Goal: Information Seeking & Learning: Learn about a topic

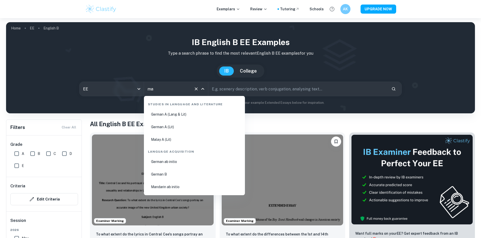
type input "m"
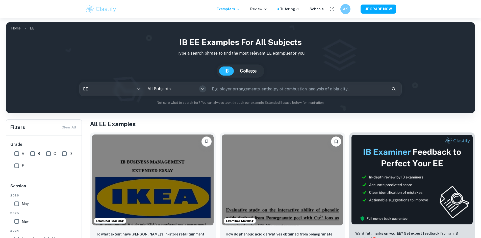
click at [201, 87] on icon "Open" at bounding box center [203, 89] width 6 height 6
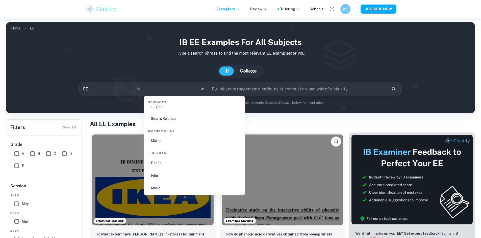
scroll to position [807, 0]
click at [170, 139] on li "Maths" at bounding box center [194, 140] width 97 height 12
type input "Maths"
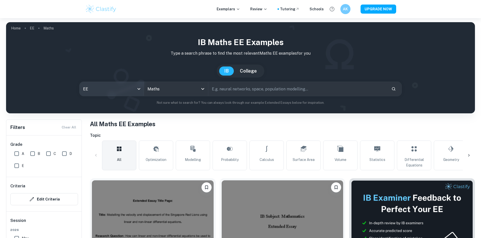
click at [123, 90] on body "We value your privacy We use cookies to enhance your browsing experience, serve…" at bounding box center [240, 137] width 481 height 238
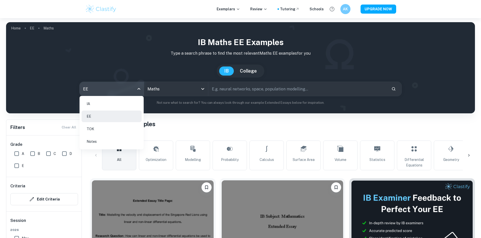
click at [101, 105] on li "IA" at bounding box center [111, 104] width 60 height 12
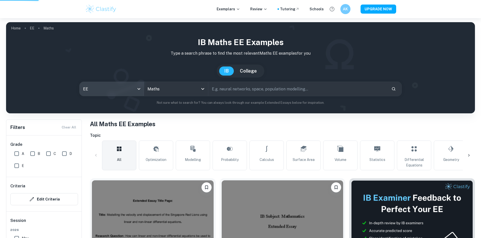
type input "ia"
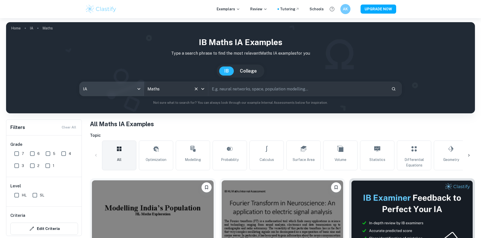
click at [201, 88] on icon "Open" at bounding box center [203, 89] width 6 height 6
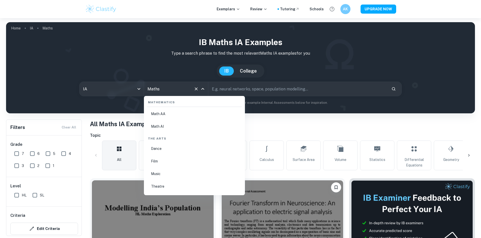
scroll to position [865, 0]
click at [165, 132] on li "Math AA" at bounding box center [194, 133] width 97 height 12
type input "Math AA"
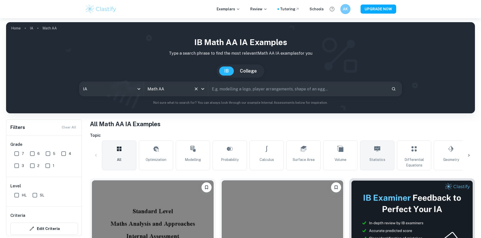
drag, startPoint x: 342, startPoint y: 159, endPoint x: 364, endPoint y: 170, distance: 23.6
click at [343, 159] on span "Volume" at bounding box center [340, 160] width 12 height 6
type input "Volume"
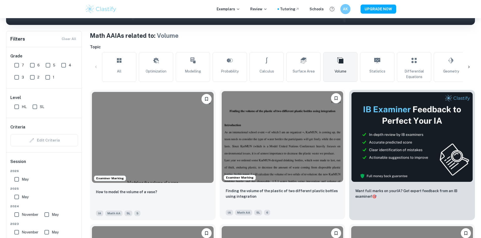
scroll to position [101, 0]
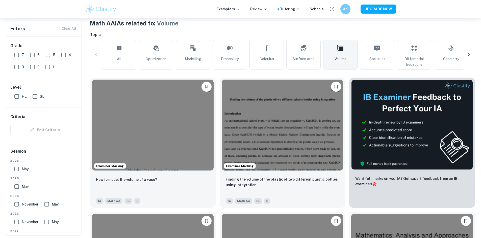
click at [33, 55] on input "6" at bounding box center [32, 55] width 10 height 10
checkbox input "true"
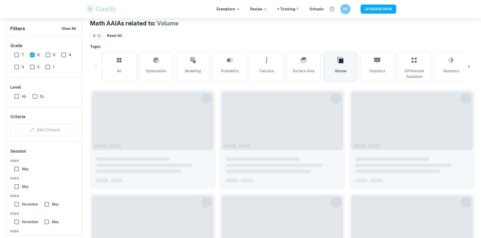
click at [19, 55] on input "7" at bounding box center [17, 55] width 10 height 10
checkbox input "true"
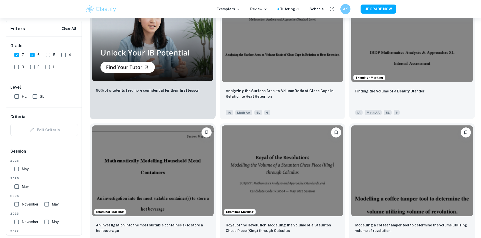
scroll to position [437, 0]
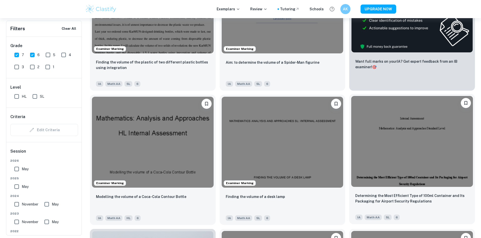
scroll to position [134, 0]
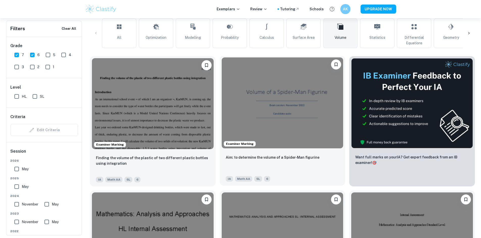
click at [241, 119] on img at bounding box center [282, 103] width 122 height 91
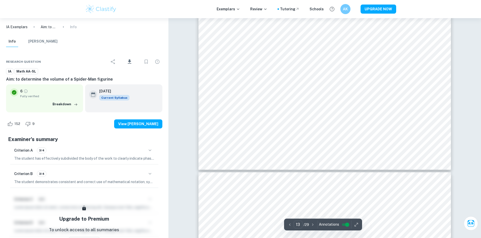
scroll to position [4507, 0]
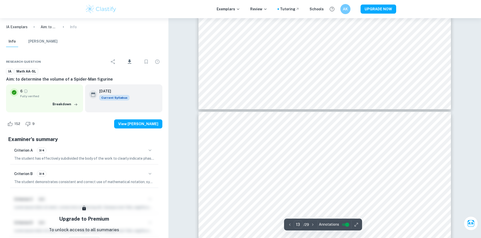
type input "14"
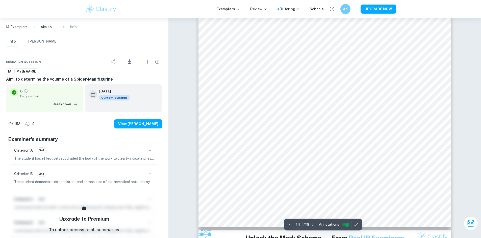
scroll to position [4944, 0]
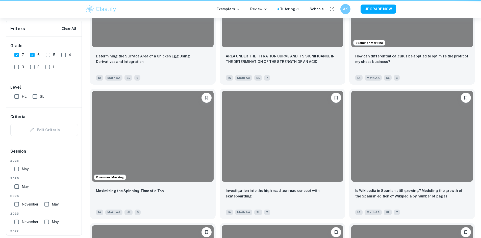
scroll to position [134, 0]
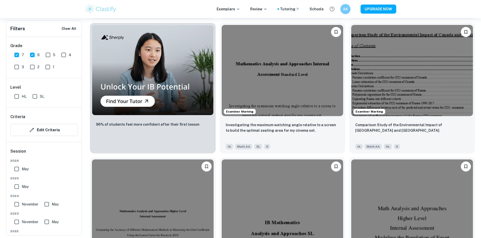
scroll to position [437, 0]
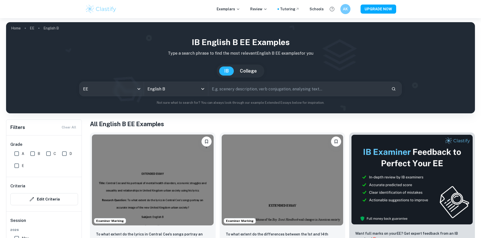
click at [103, 96] on div "EE ee All Subjects English B All Subjects ​" at bounding box center [240, 89] width 322 height 15
click at [115, 93] on body "We value your privacy We use cookies to enhance your browsing experience, serve…" at bounding box center [240, 137] width 481 height 238
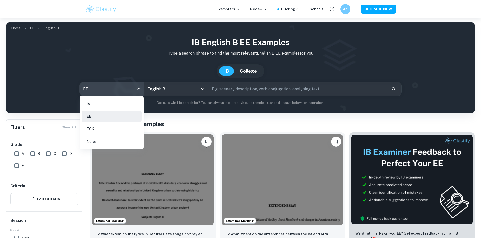
click at [102, 99] on li "IA" at bounding box center [111, 104] width 60 height 12
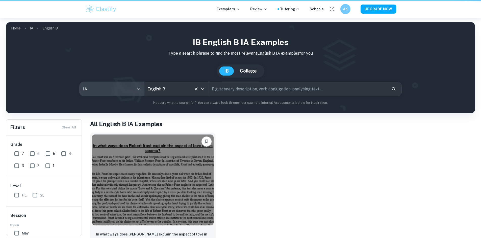
click at [169, 95] on div "English B All Subjects" at bounding box center [176, 89] width 64 height 14
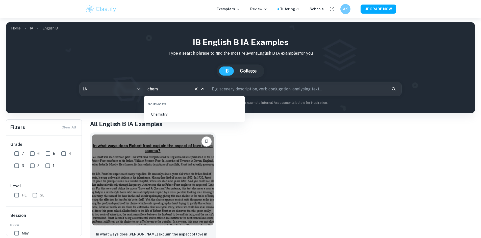
click at [183, 113] on li "Chemistry" at bounding box center [194, 115] width 97 height 12
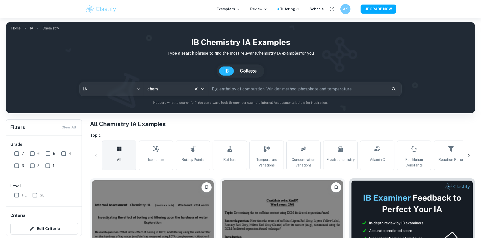
type input "Chemistry"
click at [257, 89] on input "text" at bounding box center [297, 89] width 179 height 14
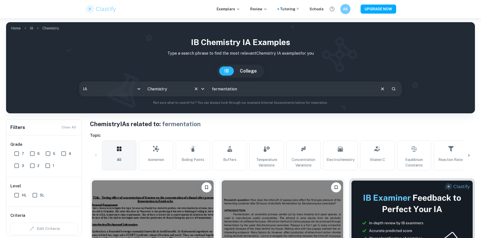
drag, startPoint x: 242, startPoint y: 90, endPoint x: 202, endPoint y: 90, distance: 40.4
click at [202, 90] on div "IA ee All Subjects Chemistry All Subjects fermentation ​" at bounding box center [240, 89] width 322 height 15
paste input "Title: Relationship between temperature and rate of"
drag, startPoint x: 221, startPoint y: 89, endPoint x: 163, endPoint y: 88, distance: 58.3
click at [164, 88] on div "IA ee All Subjects Chemistry All Subjects Title: Relationship between temperatu…" at bounding box center [240, 89] width 322 height 15
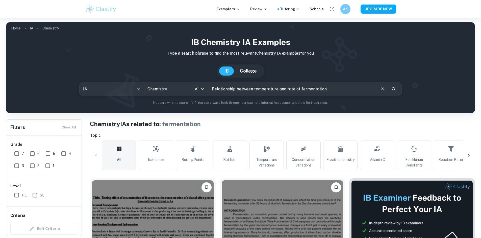
type input "Relationship between temperature and rate of fermentation"
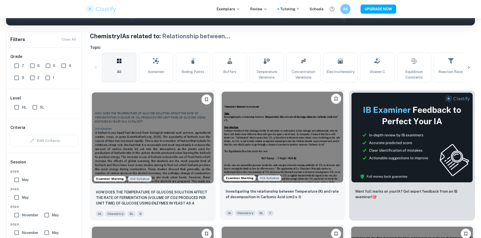
scroll to position [101, 0]
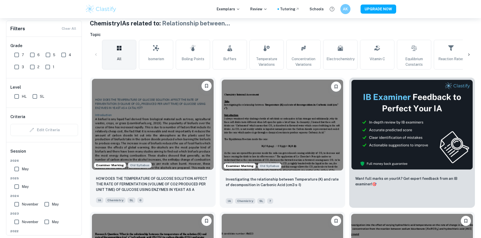
click at [170, 134] on img at bounding box center [153, 124] width 122 height 91
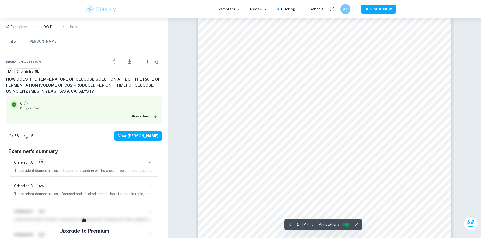
scroll to position [1581, 0]
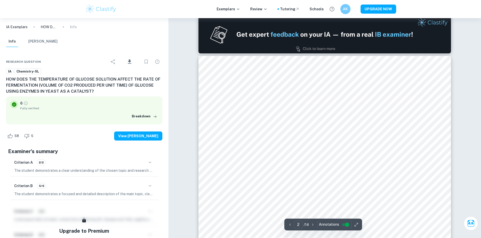
type input "1"
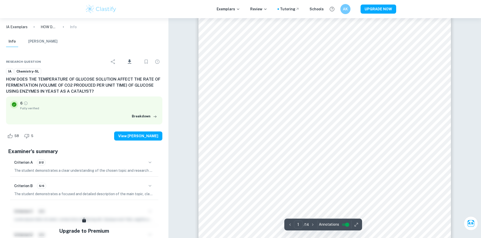
scroll to position [101, 0]
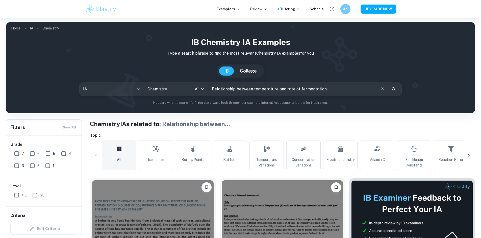
drag, startPoint x: 328, startPoint y: 90, endPoint x: 183, endPoint y: 95, distance: 145.1
click at [183, 96] on div "IA ia All Subjects Chemistry All Subjects Relationship between temperature and …" at bounding box center [240, 89] width 322 height 15
type input "fermentation"
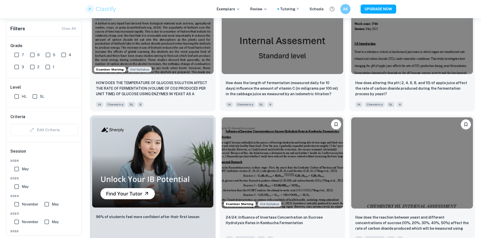
scroll to position [336, 0]
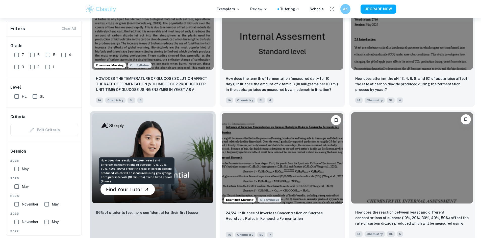
click at [355, 210] on p "How does the reaction between yeast and different concentrations of sucrose (10…" at bounding box center [412, 218] width 114 height 17
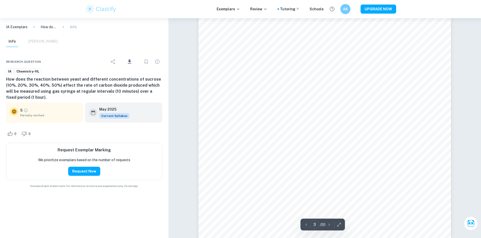
scroll to position [932, 0]
type input "7"
